Goal: Task Accomplishment & Management: Use online tool/utility

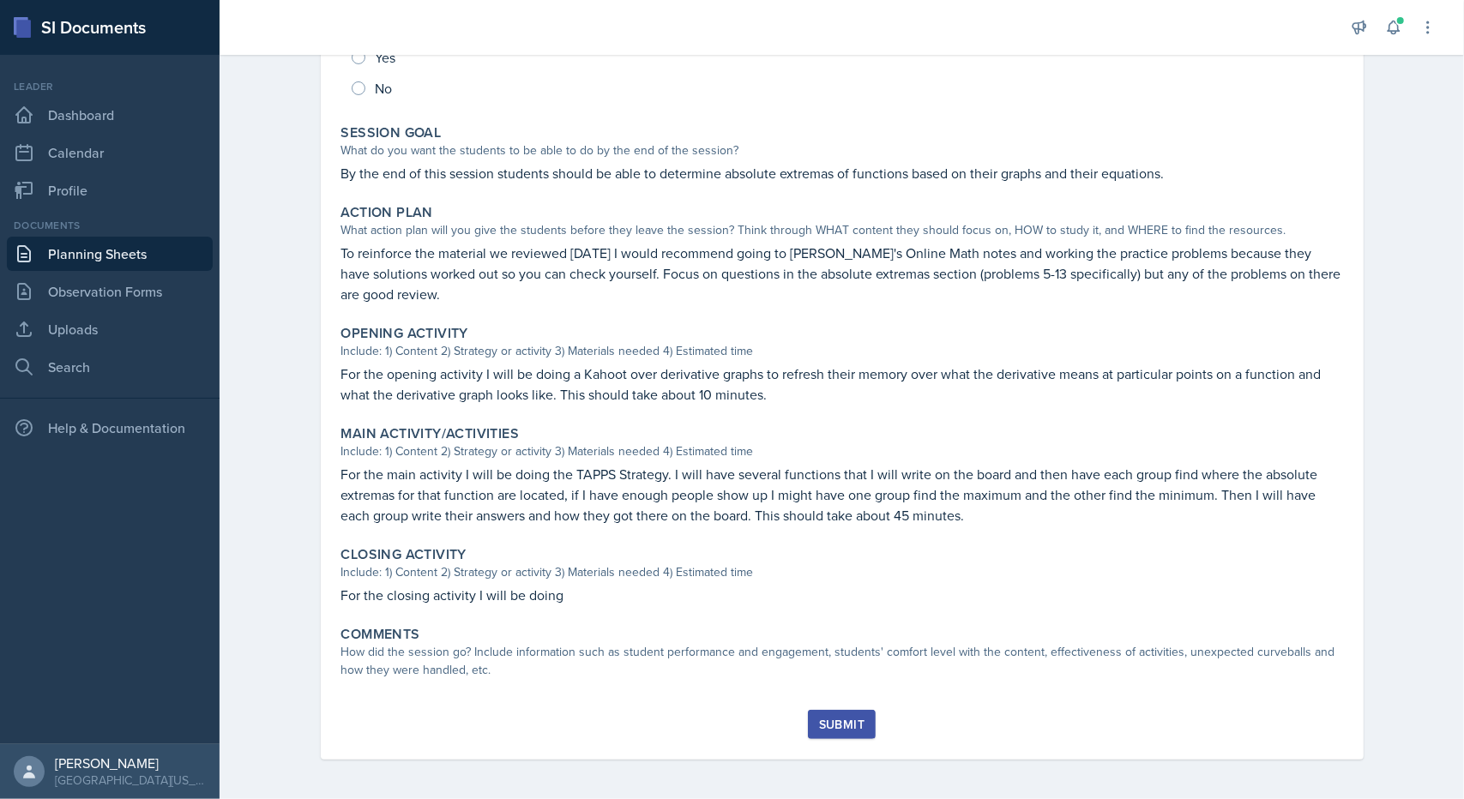
scroll to position [280, 0]
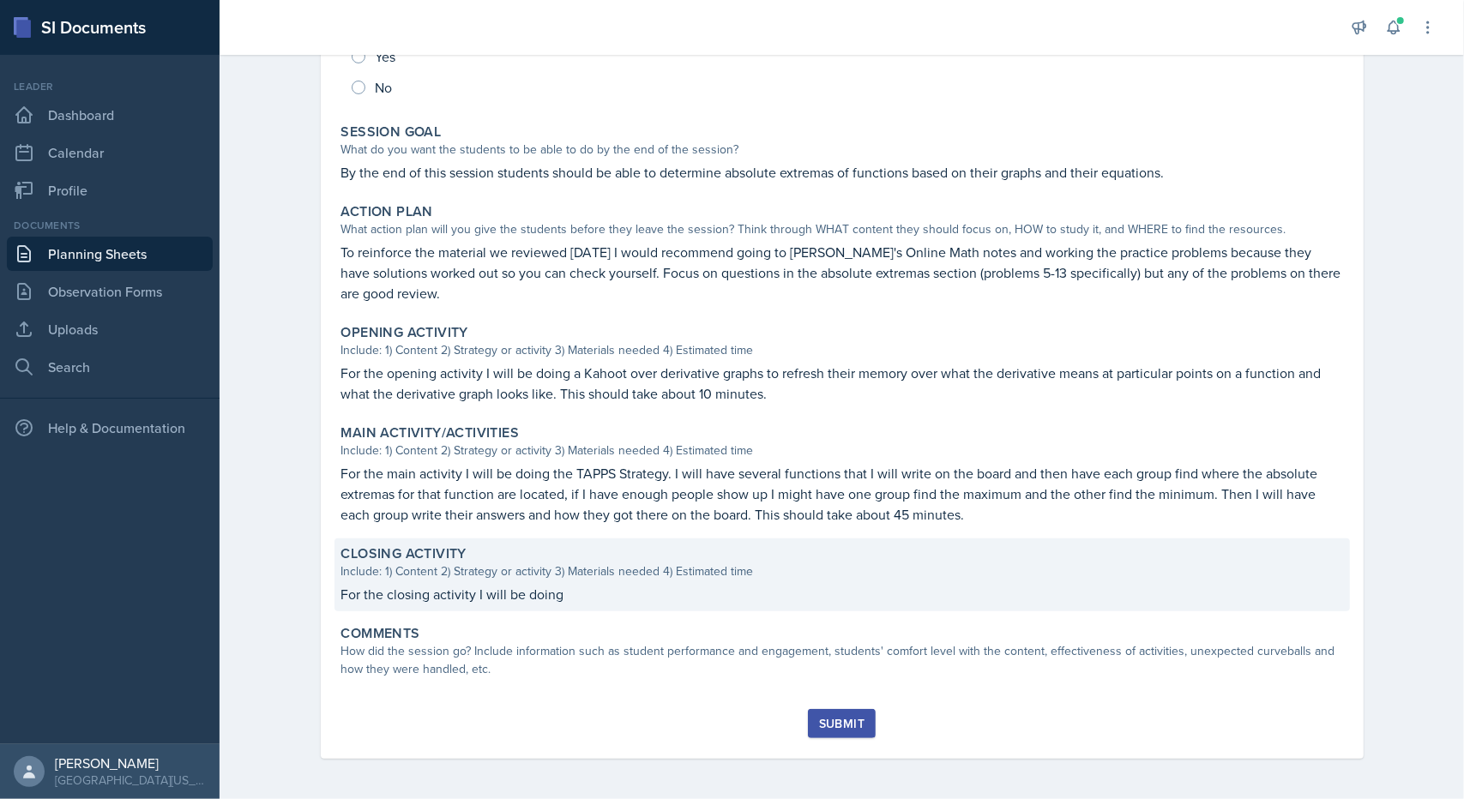
click at [576, 584] on p "For the closing activity I will be doing" at bounding box center [842, 594] width 1002 height 21
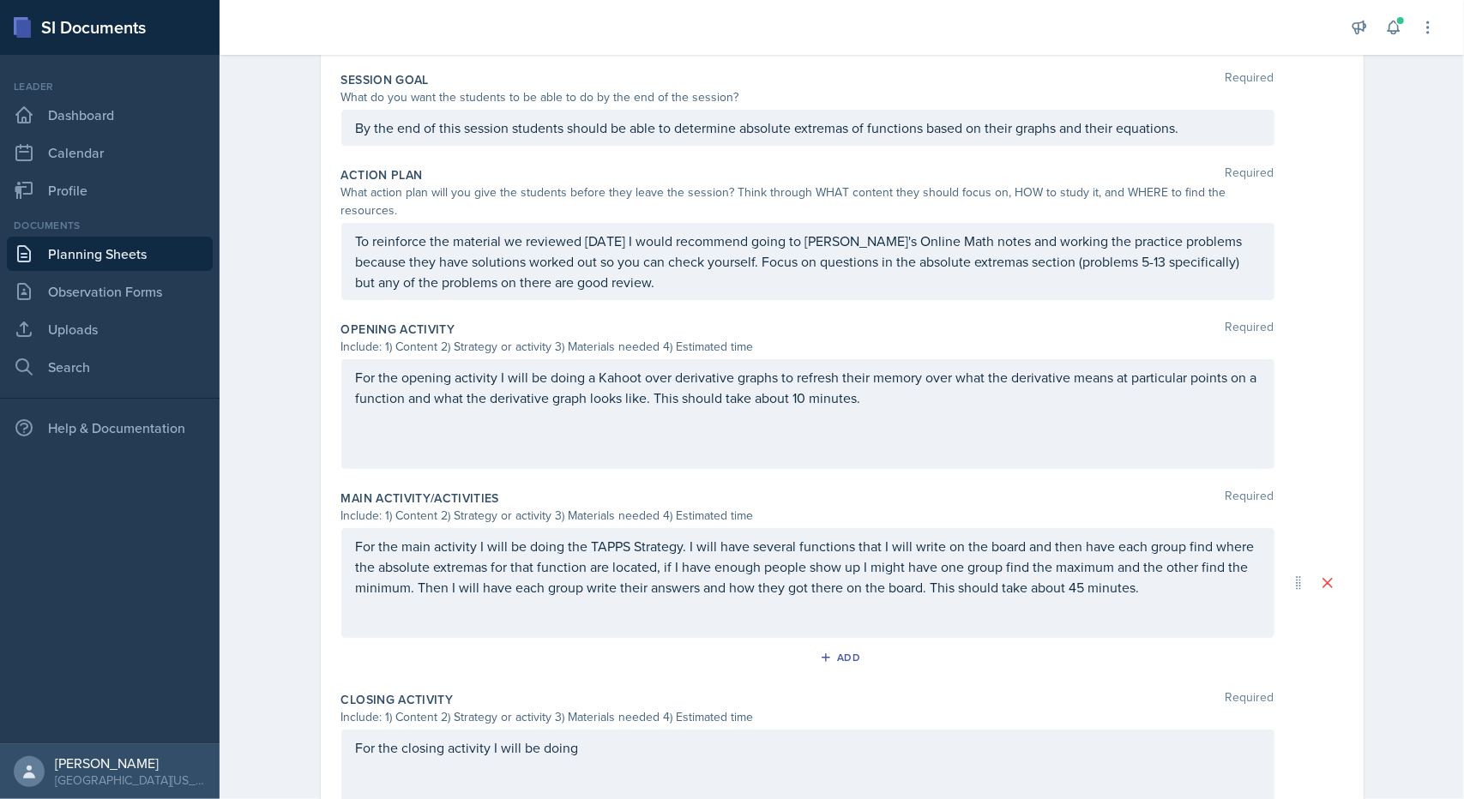
scroll to position [544, 0]
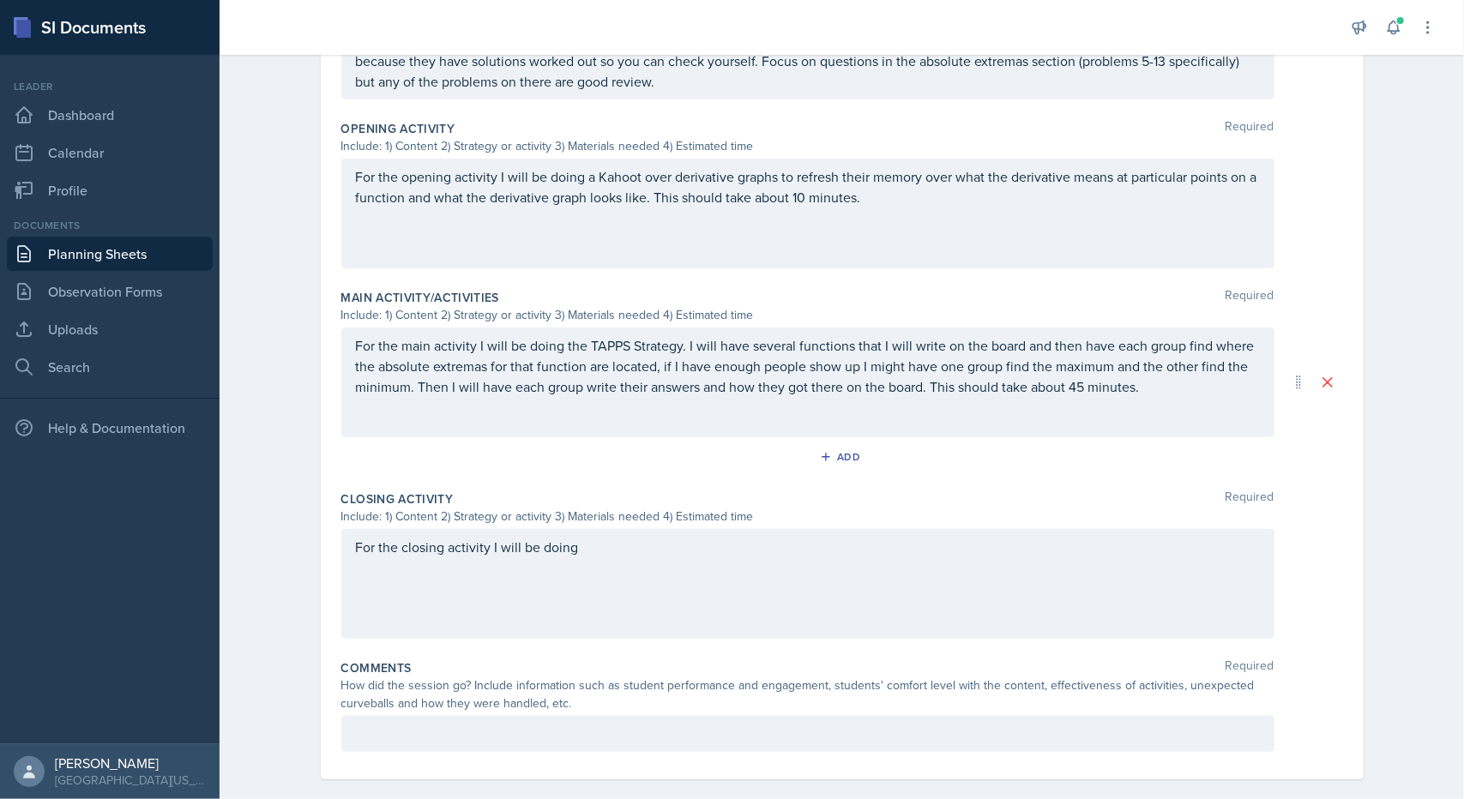
click at [601, 546] on div "For the closing activity I will be doing" at bounding box center [807, 584] width 933 height 110
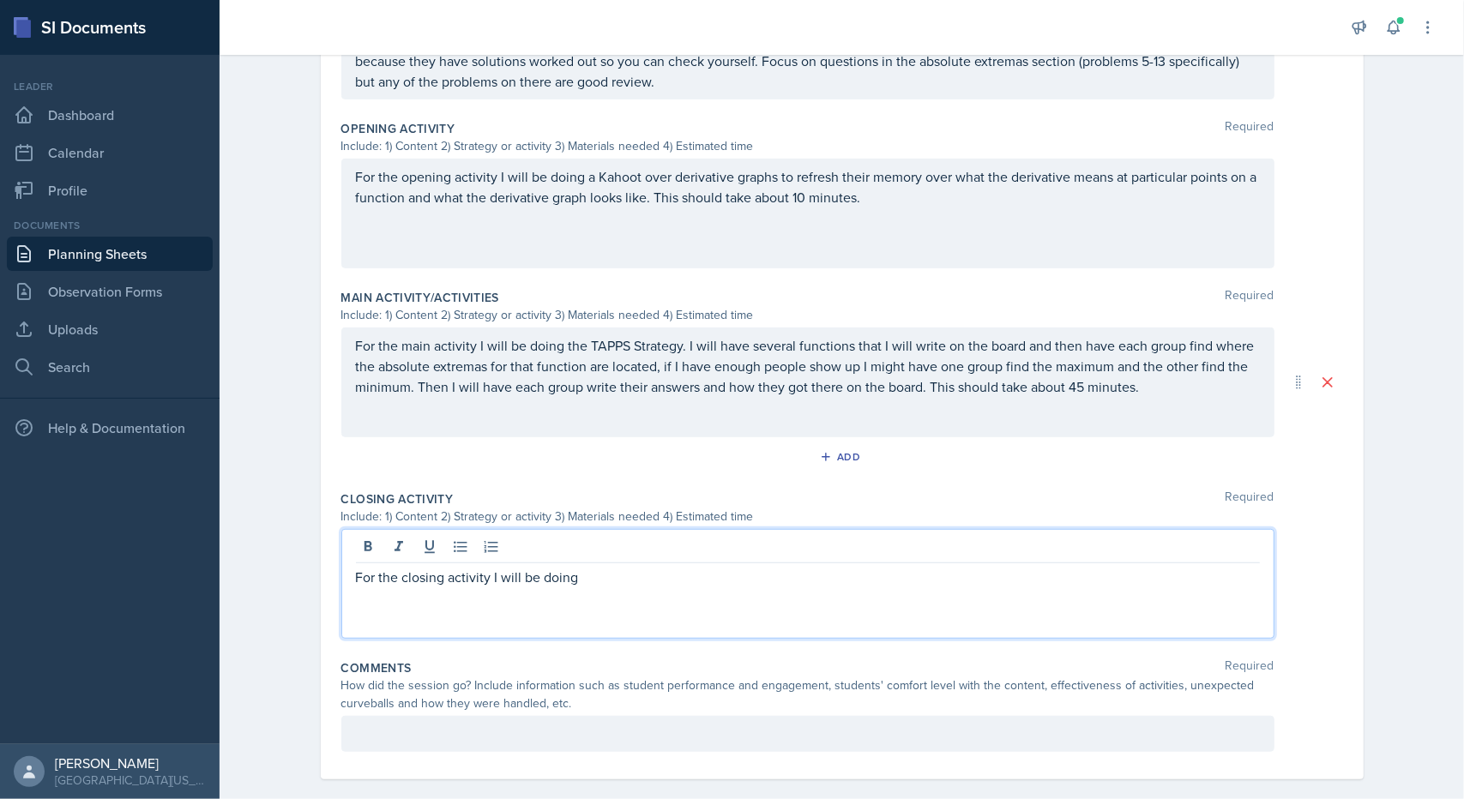
click at [601, 567] on p "For the closing activity I will be doing" at bounding box center [808, 577] width 904 height 21
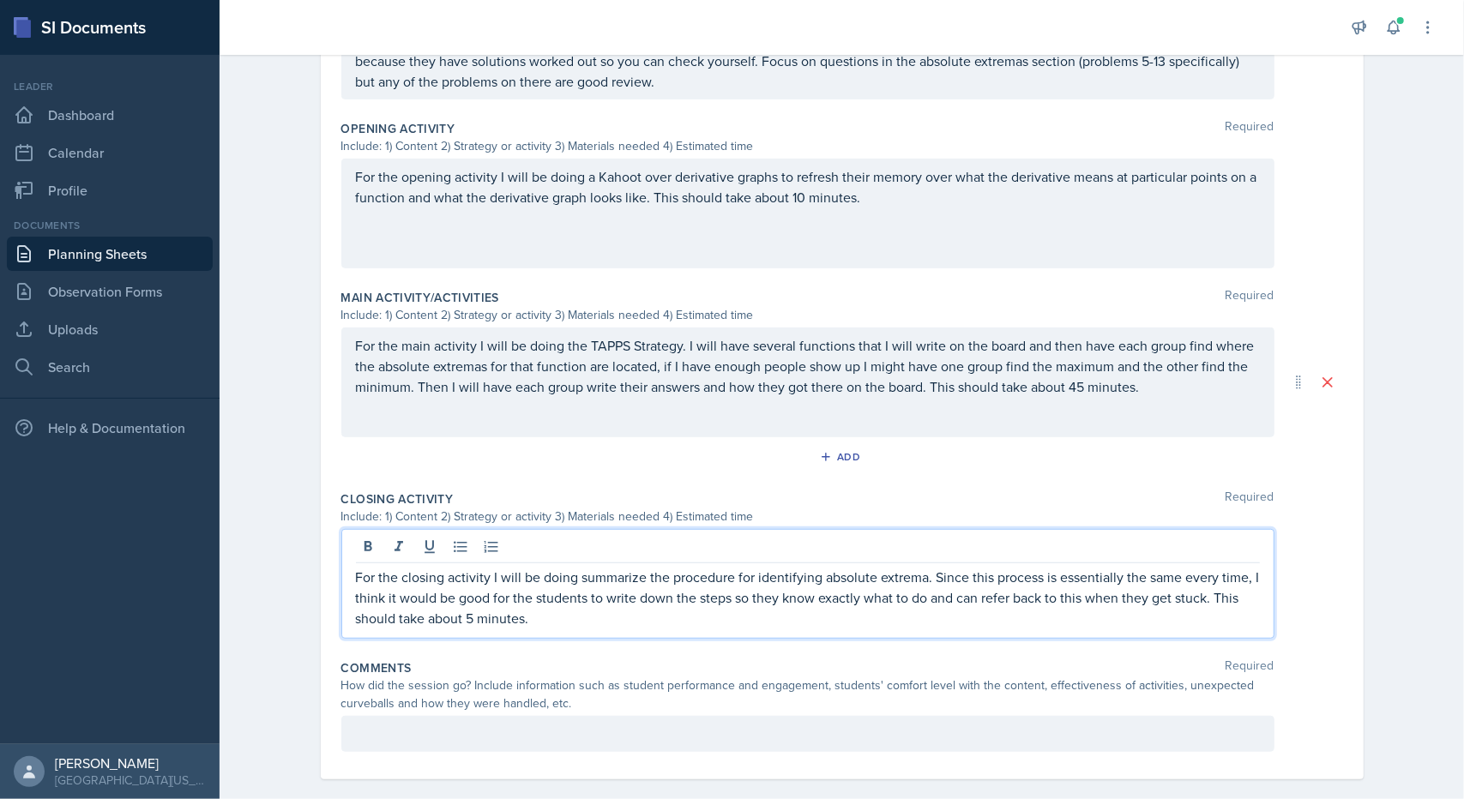
scroll to position [0, 0]
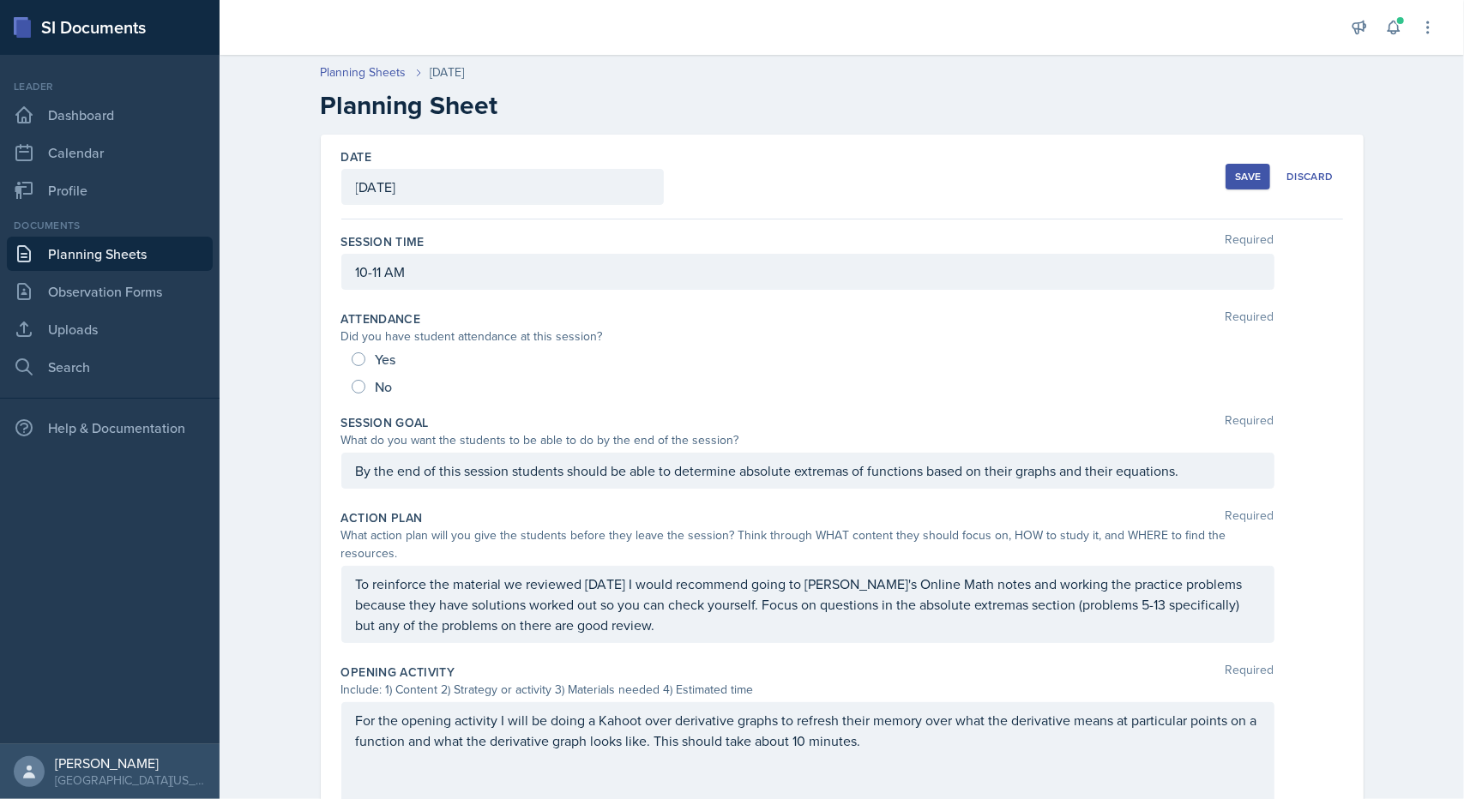
click at [1264, 166] on button "Save" at bounding box center [1248, 177] width 45 height 26
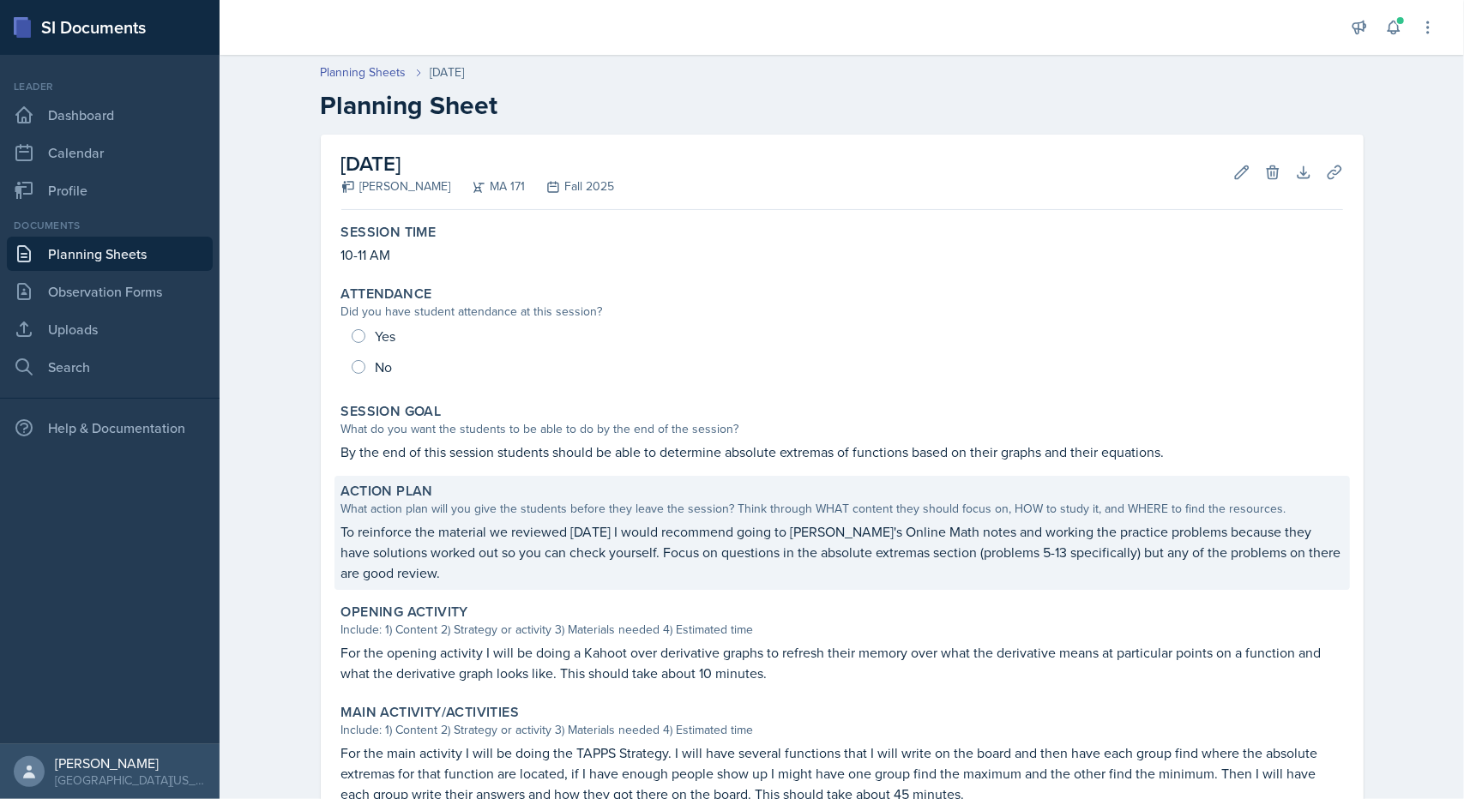
click at [371, 541] on p "To reinforce the material we reviewed [DATE] I would recommend going to [PERSON…" at bounding box center [842, 553] width 1002 height 62
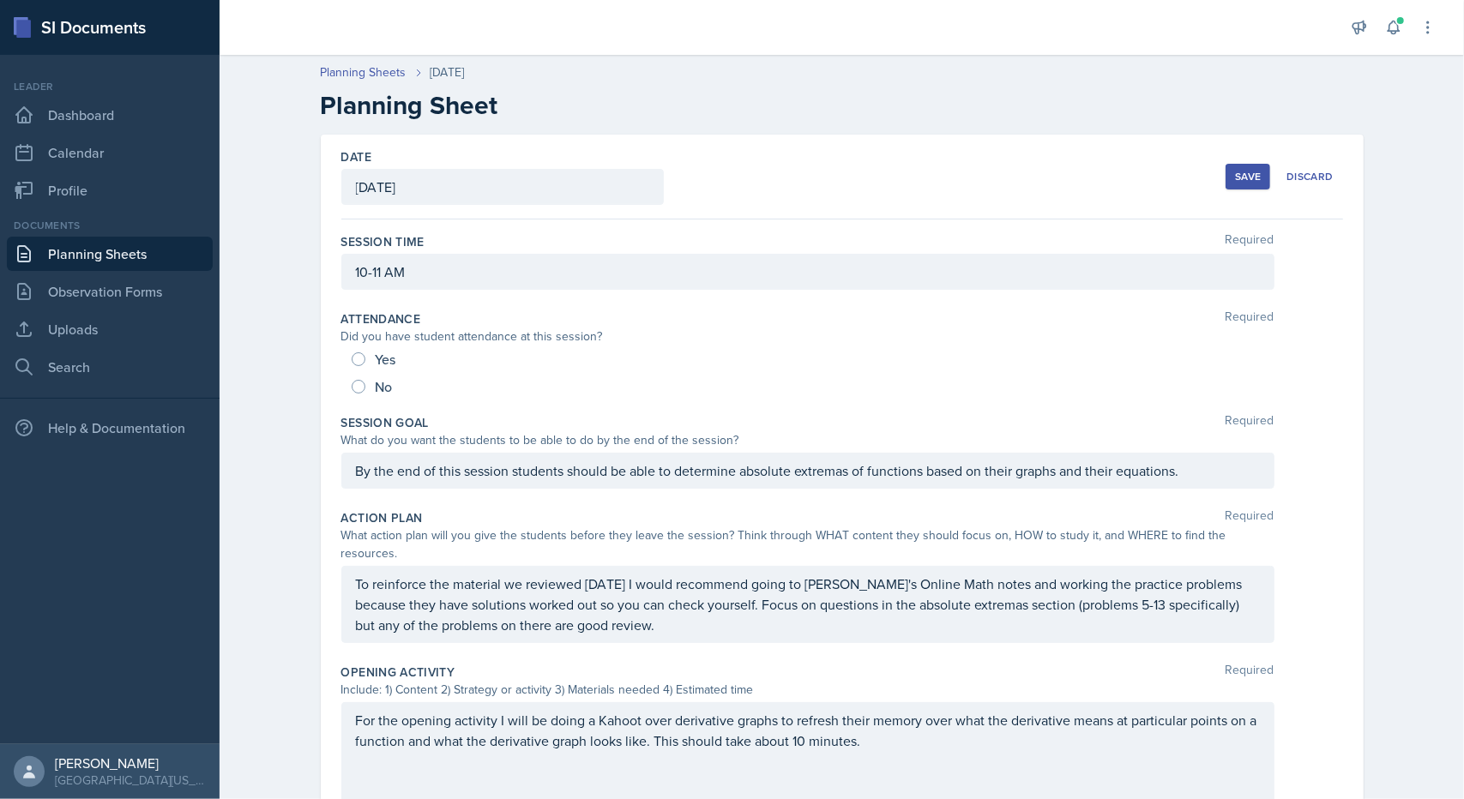
click at [387, 582] on div "To reinforce the material we reviewed [DATE] I would recommend going to [PERSON…" at bounding box center [807, 604] width 933 height 77
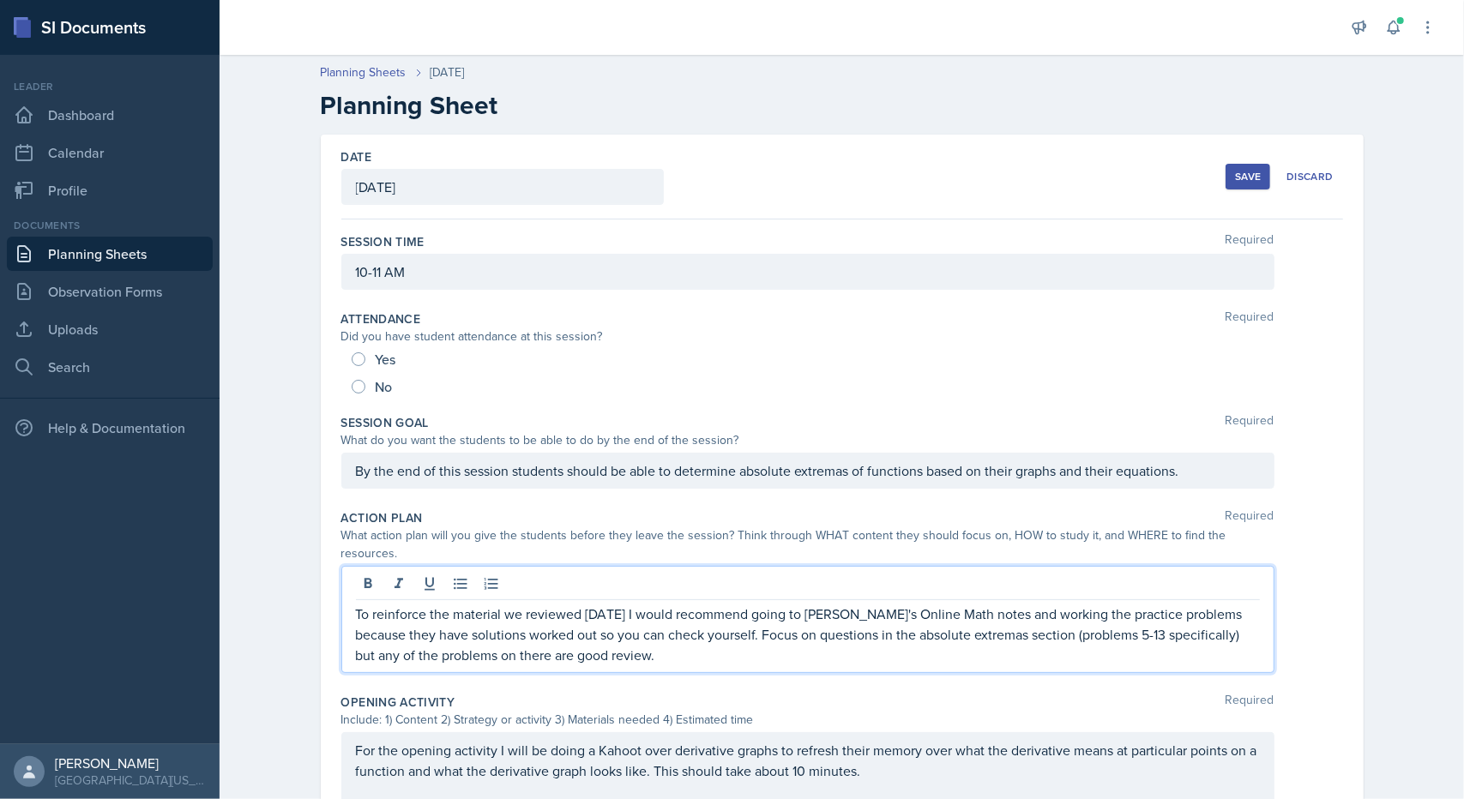
click at [387, 604] on p "To reinforce the material we reviewed [DATE] I would recommend going to [PERSON…" at bounding box center [808, 635] width 904 height 62
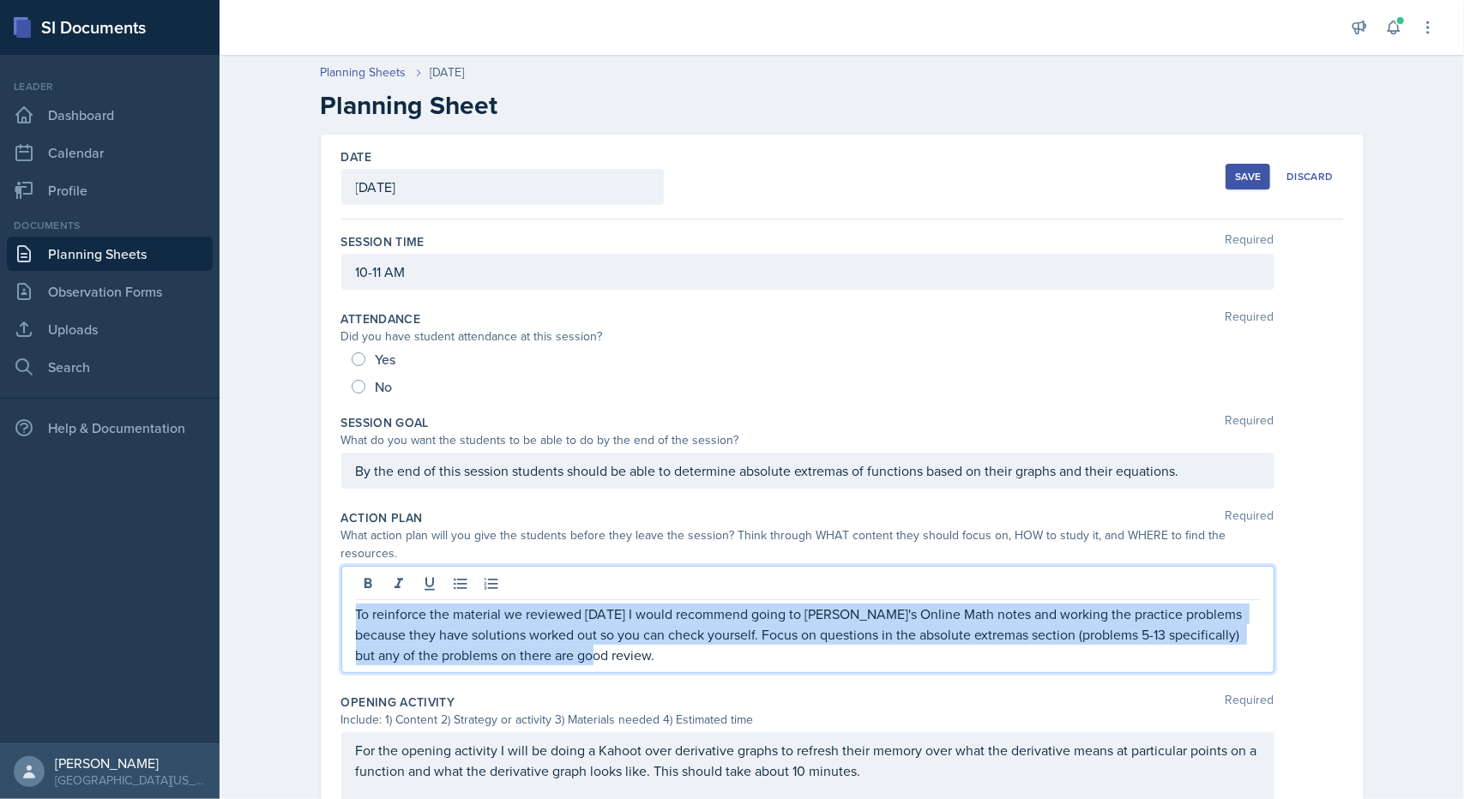
click at [387, 604] on p "To reinforce the material we reviewed [DATE] I would recommend going to [PERSON…" at bounding box center [808, 635] width 904 height 62
copy p "To reinforce the material we reviewed [DATE] I would recommend going to [PERSON…"
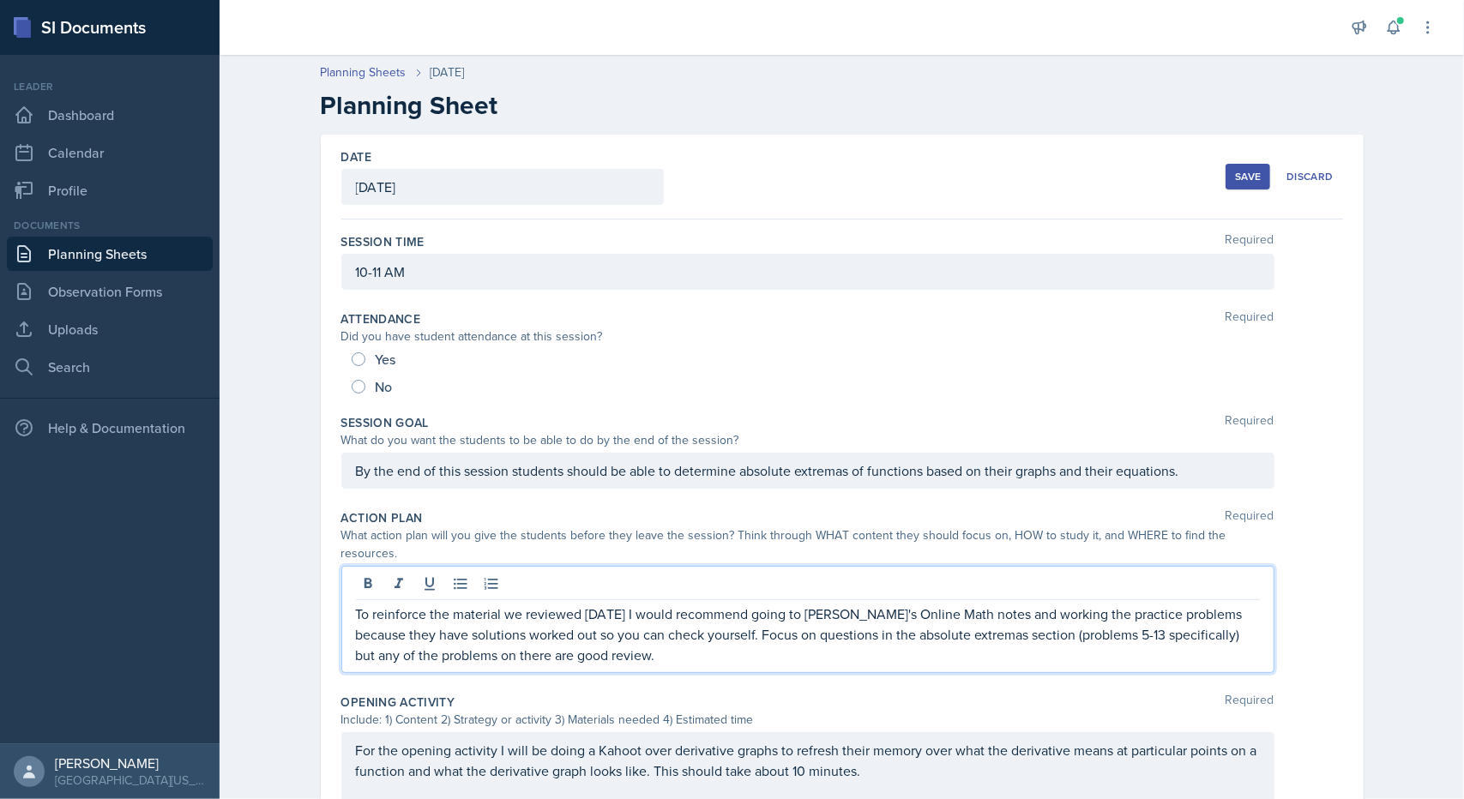
click at [716, 149] on div "Date [DATE] [DATE] 28 29 30 1 2 3 4 5 6 7 8 9 10 11 12 13 14 15 16 17 18 19 20 …" at bounding box center [842, 177] width 1002 height 85
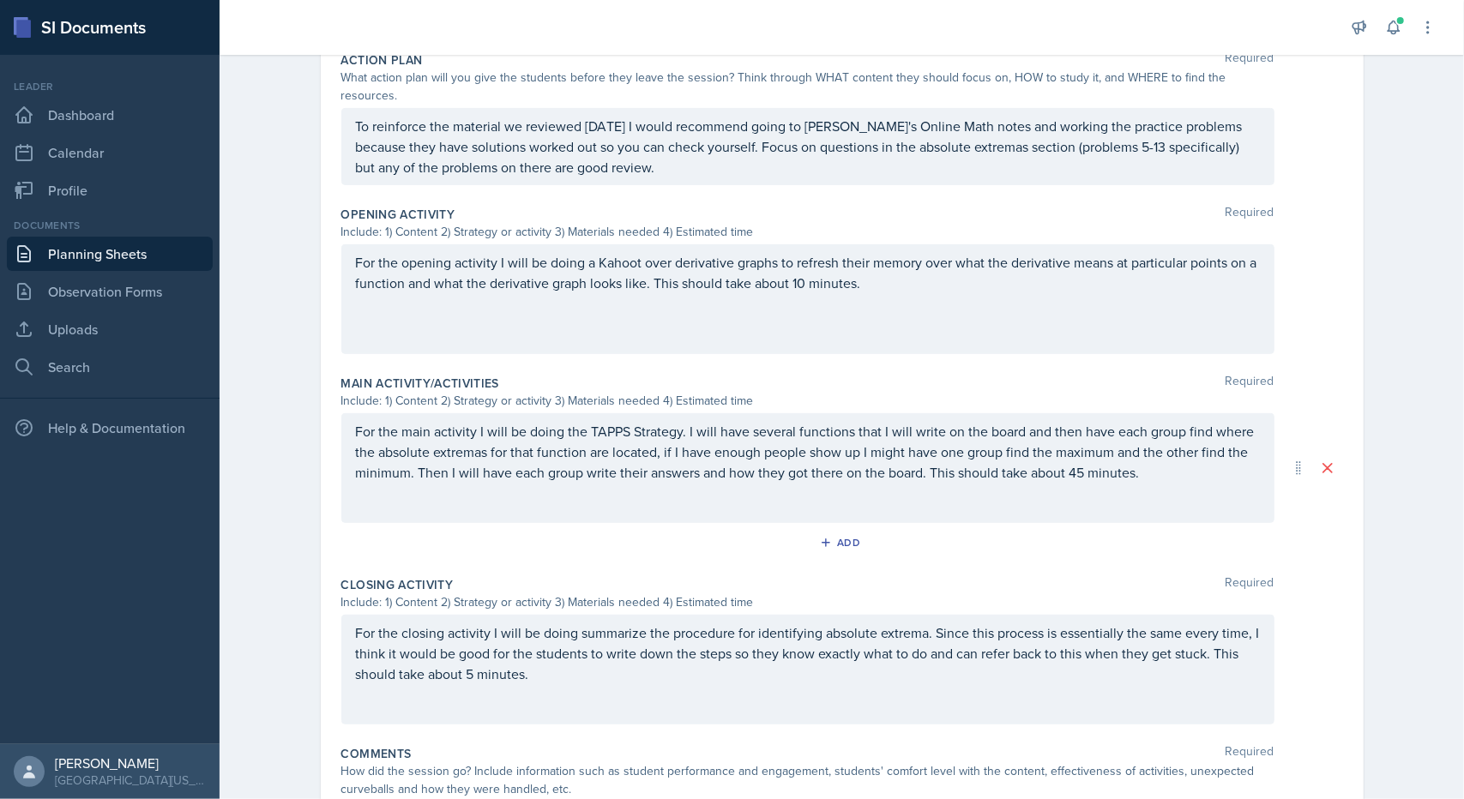
scroll to position [544, 0]
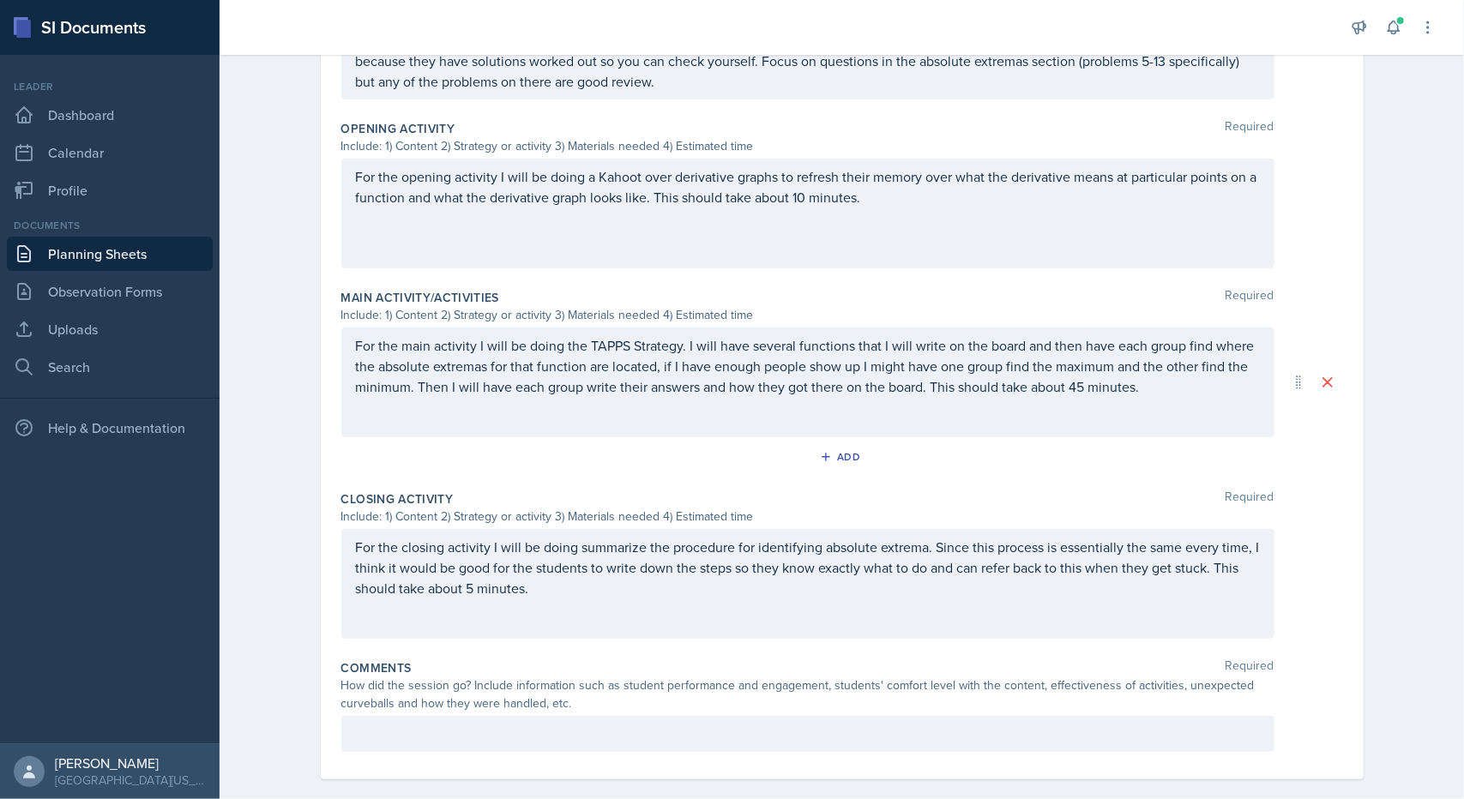
click at [737, 546] on p "For the closing activity I will be doing summarize the procedure for identifyin…" at bounding box center [808, 568] width 904 height 62
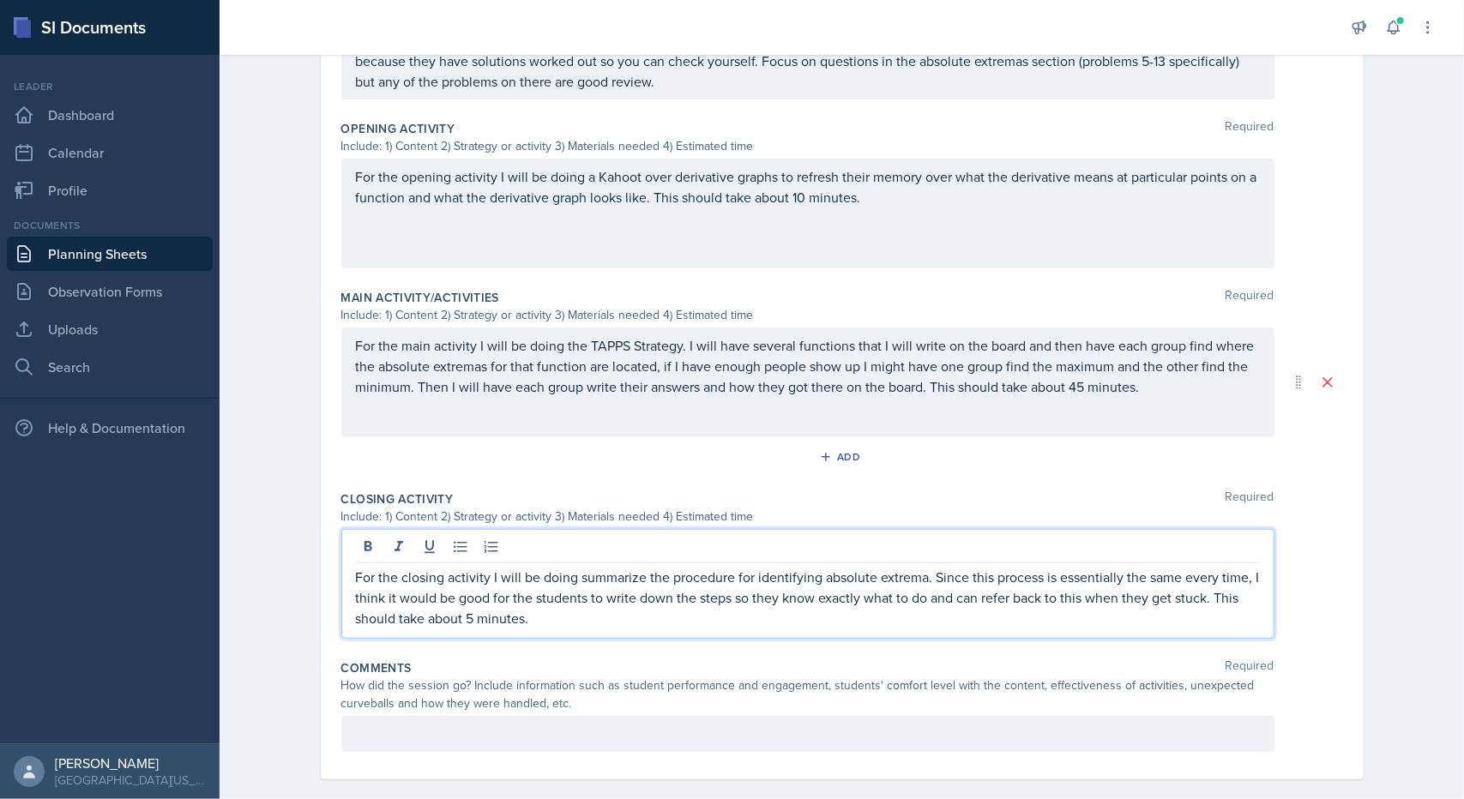
click at [737, 567] on p "For the closing activity I will be doing summarize the procedure for identifyin…" at bounding box center [808, 598] width 904 height 62
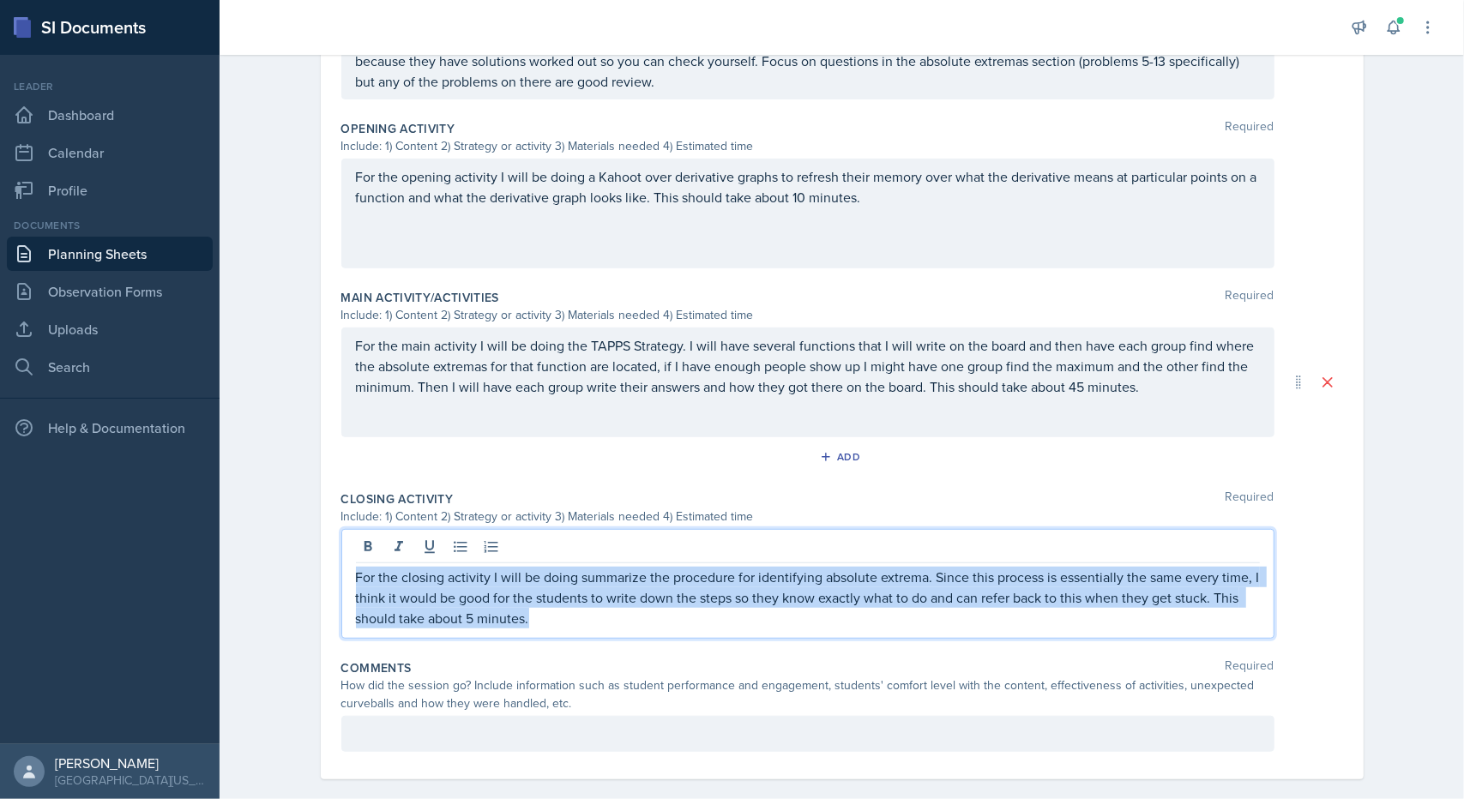
click at [737, 567] on p "For the closing activity I will be doing summarize the procedure for identifyin…" at bounding box center [808, 598] width 904 height 62
copy p "For the closing activity I will be doing summarize the procedure for identifyin…"
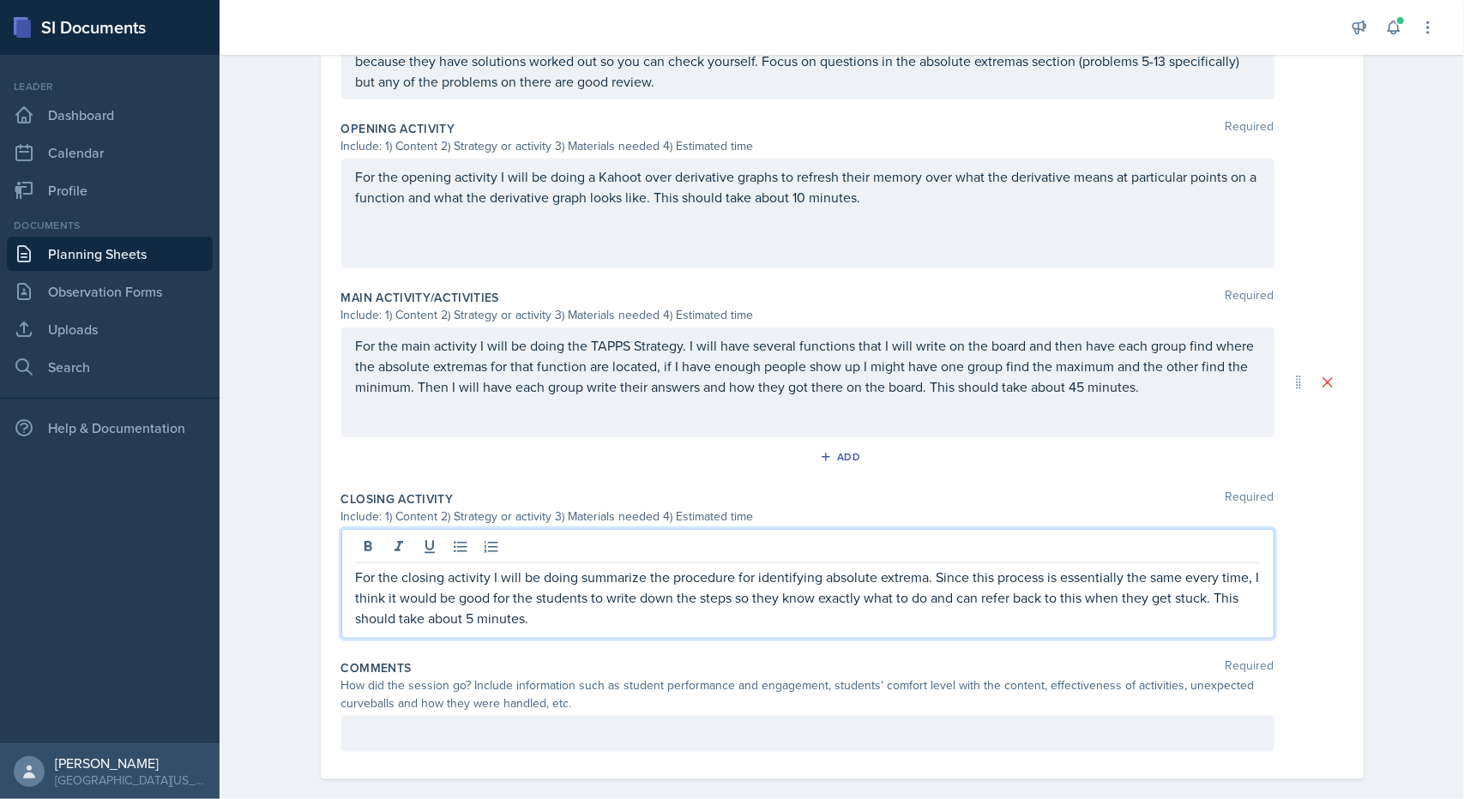
click at [331, 473] on div "Date [DATE] [DATE] 28 29 30 1 2 3 4 5 6 7 8 9 10 11 12 13 14 15 16 17 18 19 20 …" at bounding box center [842, 185] width 1043 height 1189
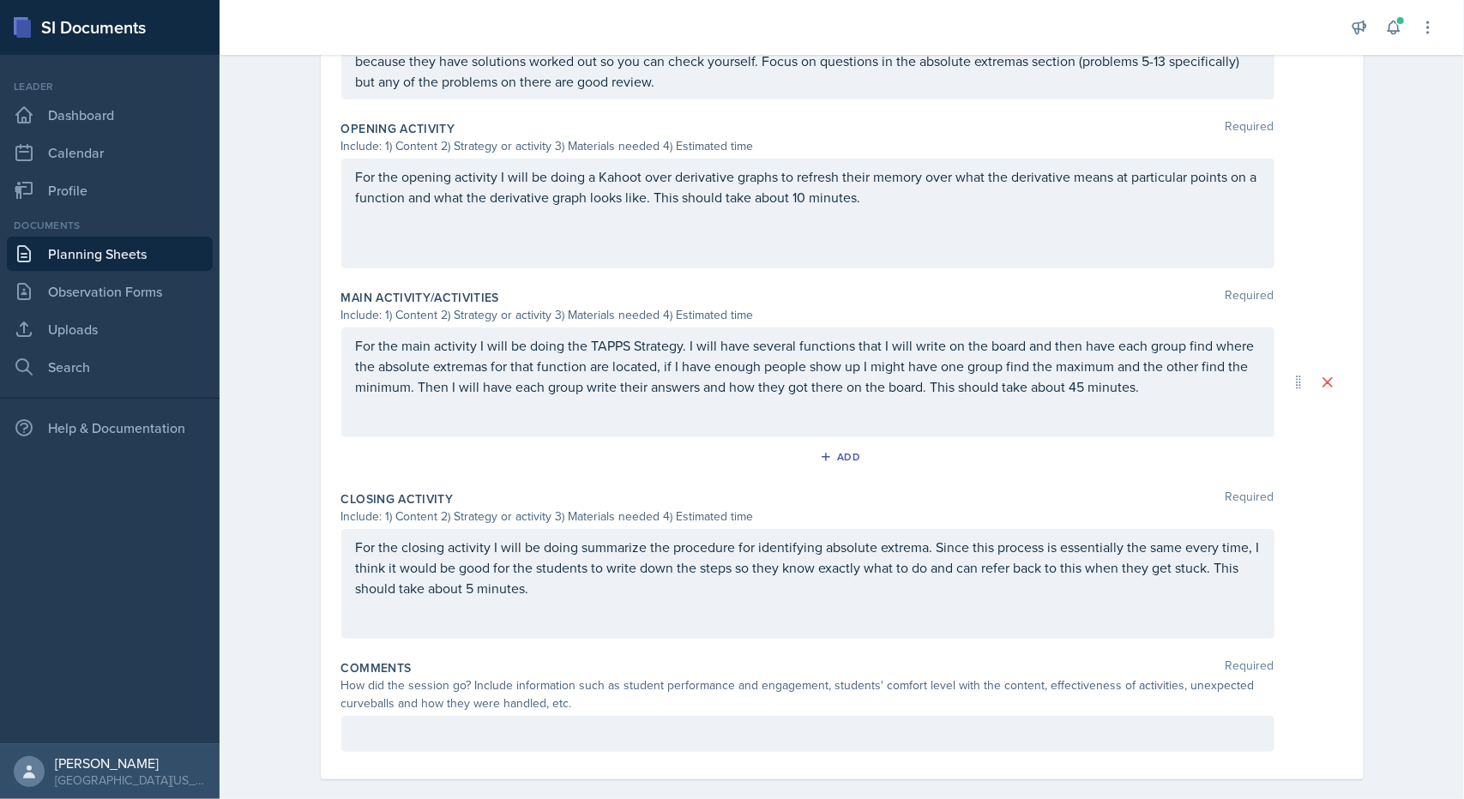
click at [133, 244] on link "Planning Sheets" at bounding box center [110, 254] width 206 height 34
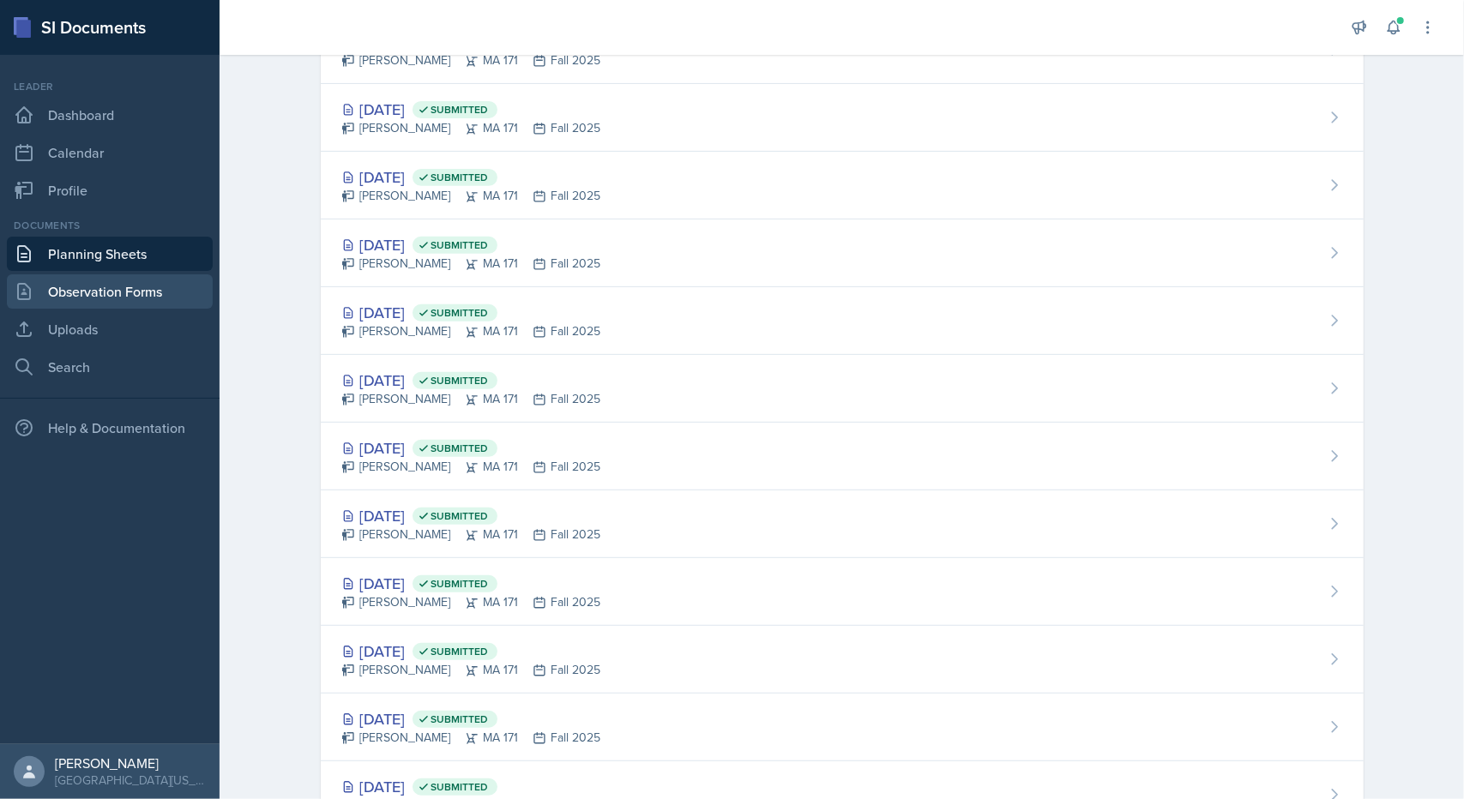
click at [124, 298] on link "Observation Forms" at bounding box center [110, 291] width 206 height 34
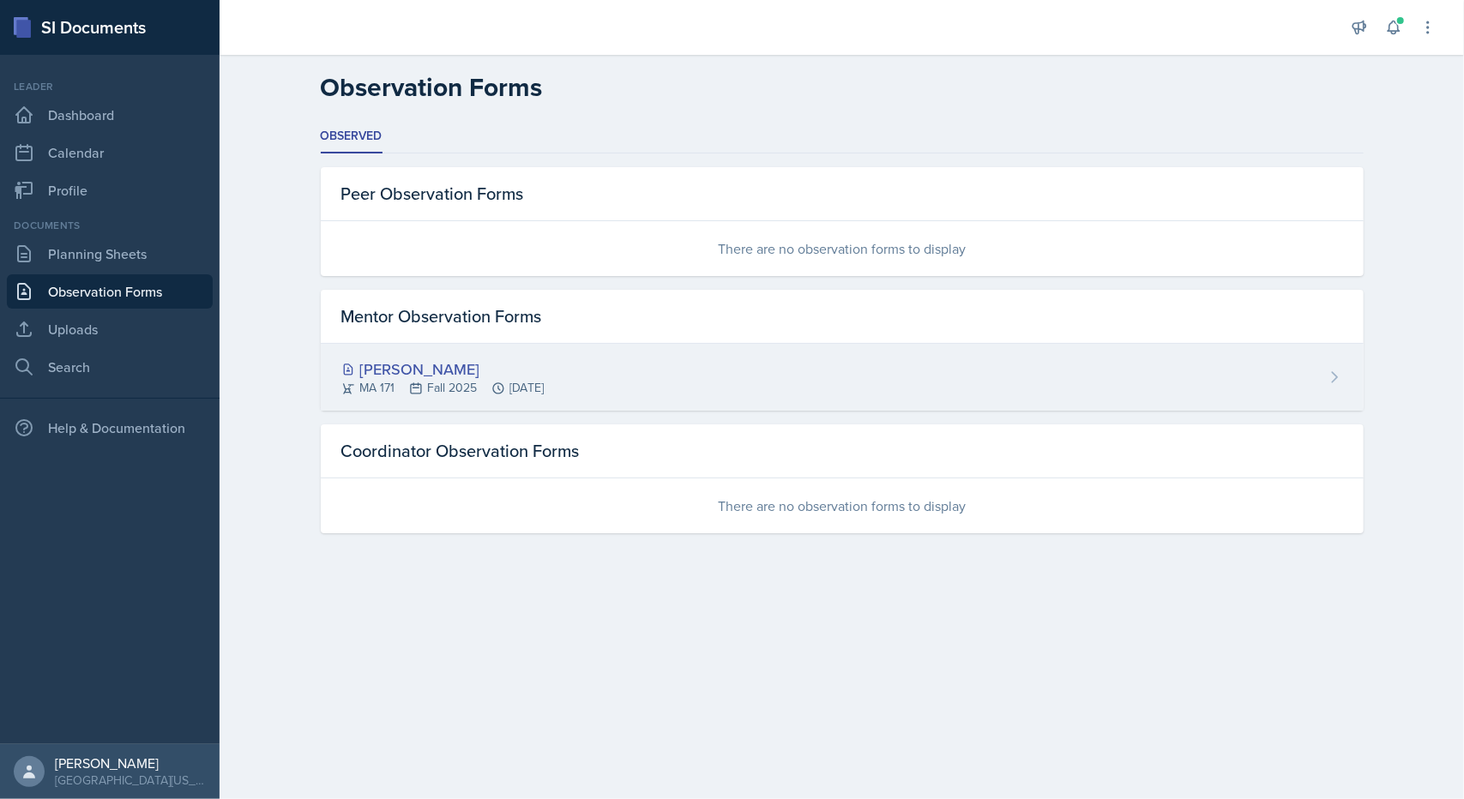
click at [373, 359] on div "[PERSON_NAME]" at bounding box center [442, 369] width 203 height 23
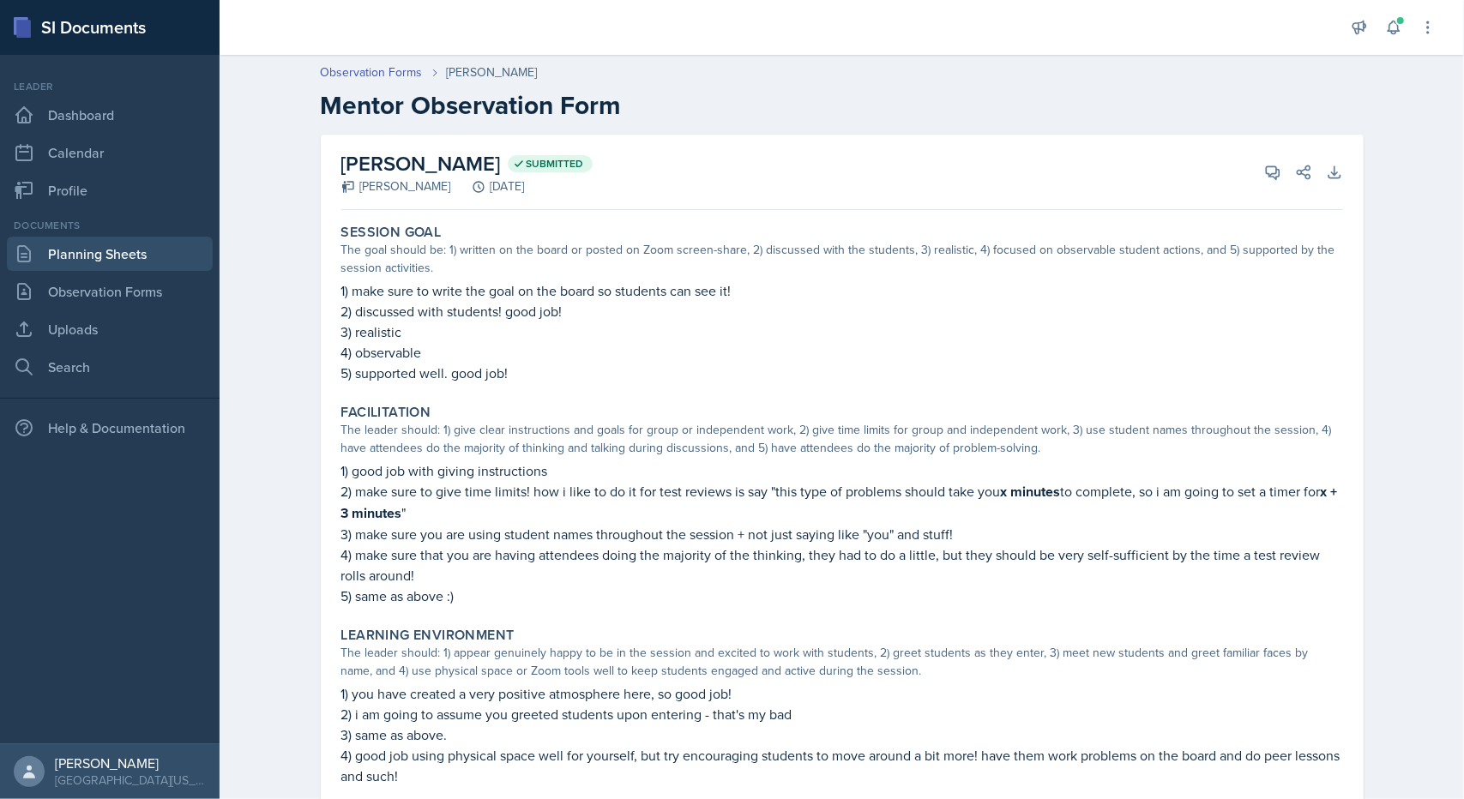
click at [80, 254] on link "Planning Sheets" at bounding box center [110, 254] width 206 height 34
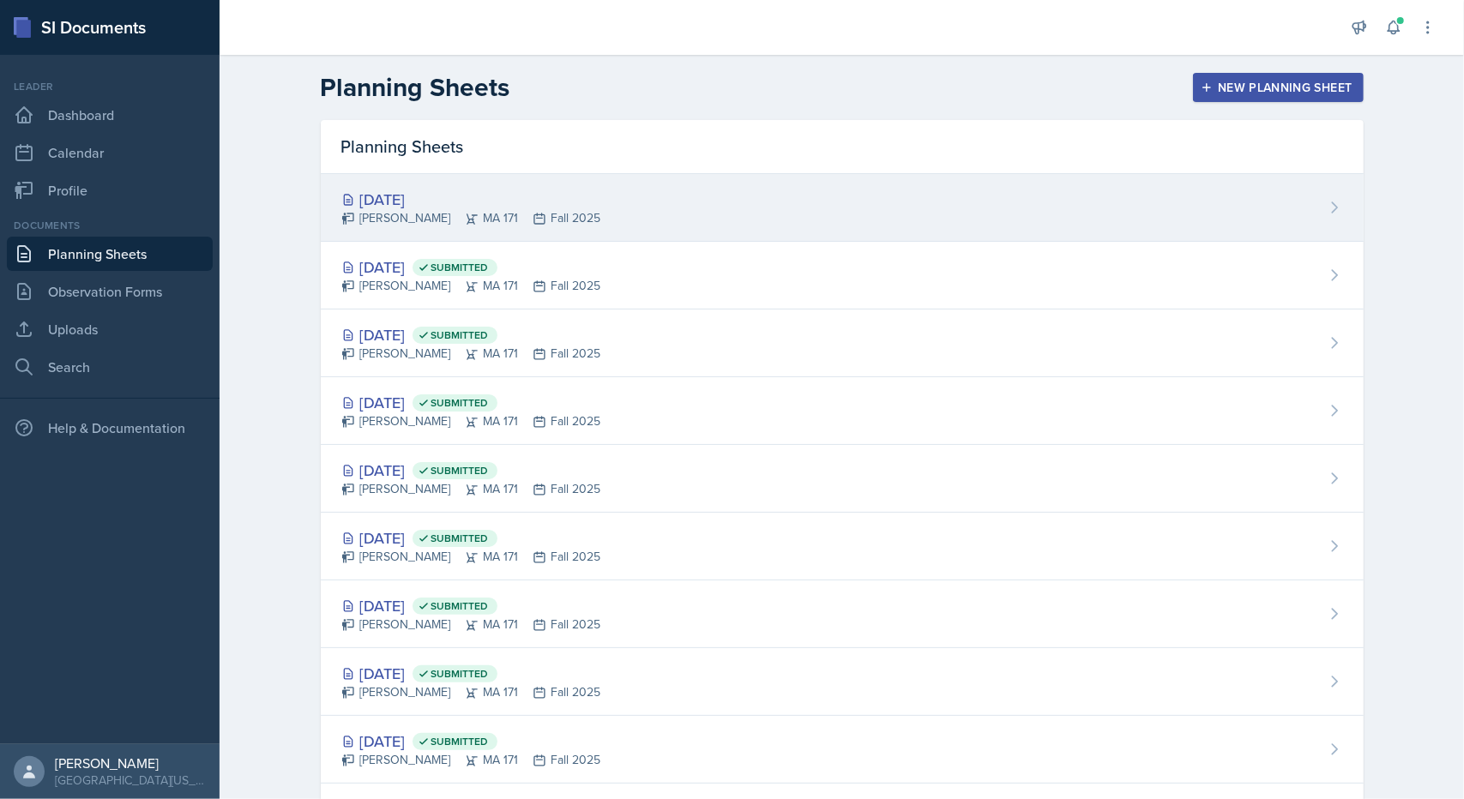
click at [448, 203] on div "[DATE]" at bounding box center [471, 199] width 260 height 23
